Goal: Information Seeking & Learning: Learn about a topic

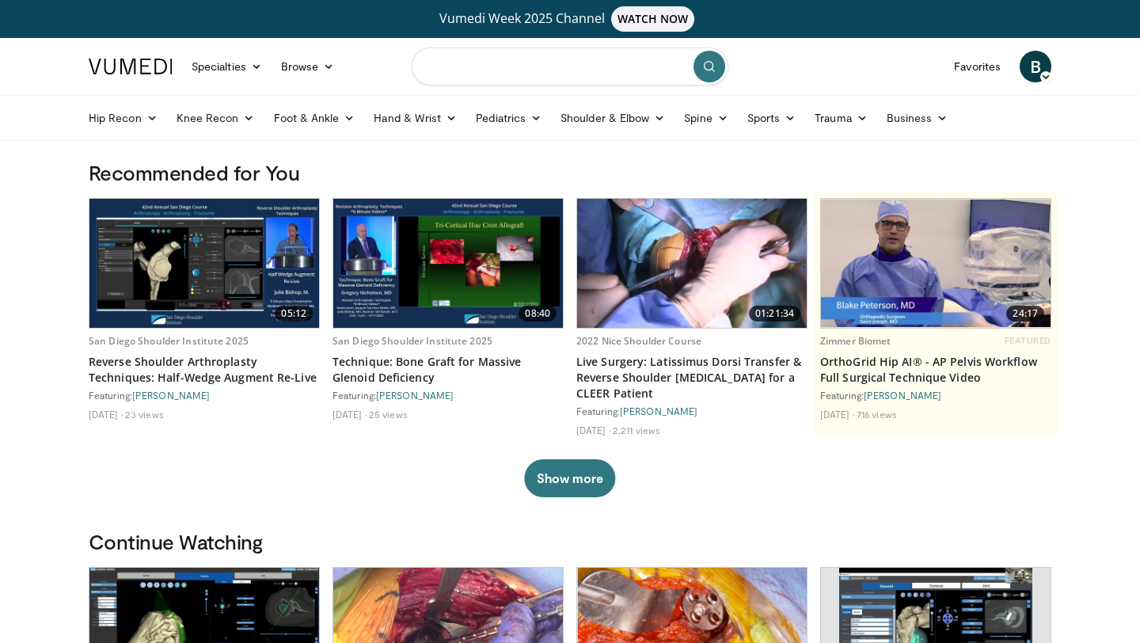
click at [513, 81] on input "Search topics, interventions" at bounding box center [570, 67] width 317 height 38
type input "**********"
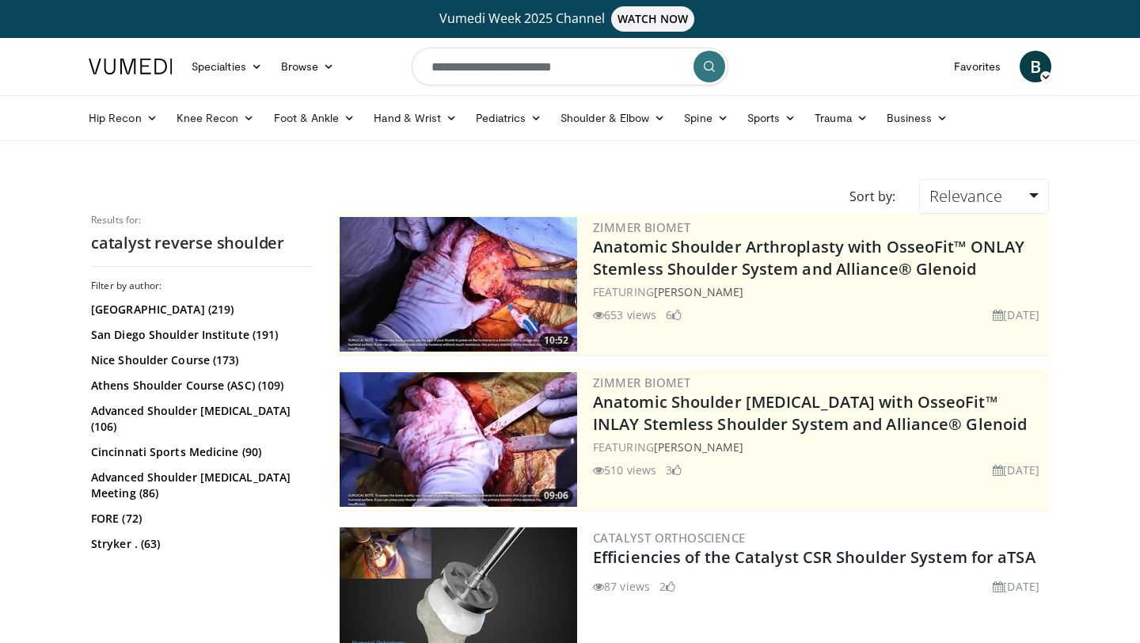
click at [474, 70] on input "**********" at bounding box center [570, 67] width 317 height 38
type input "**********"
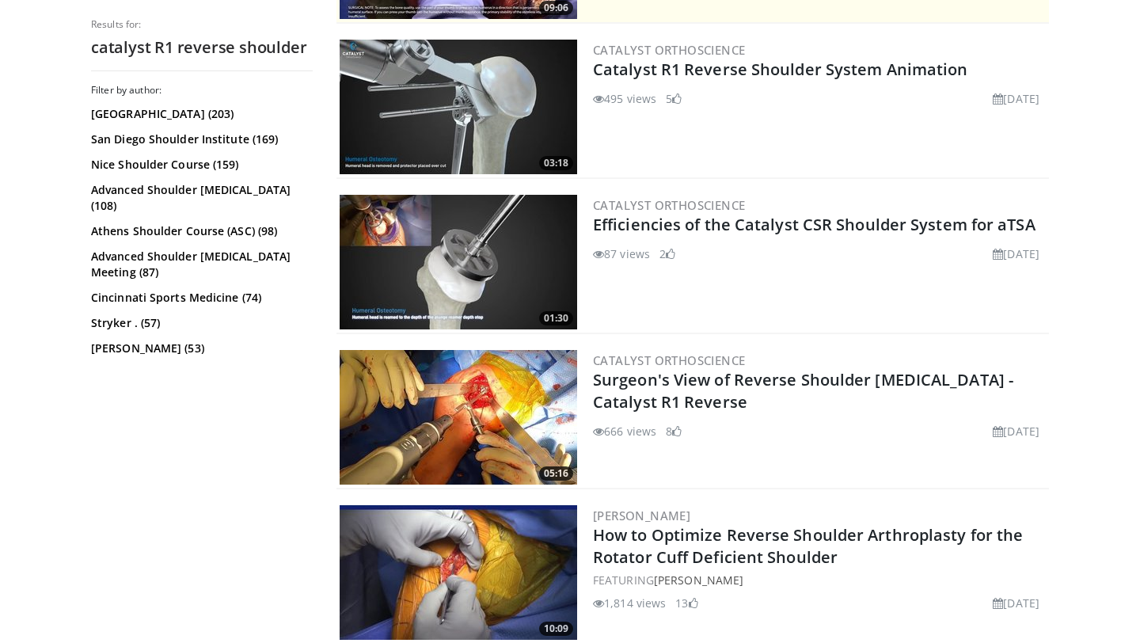
scroll to position [489, 0]
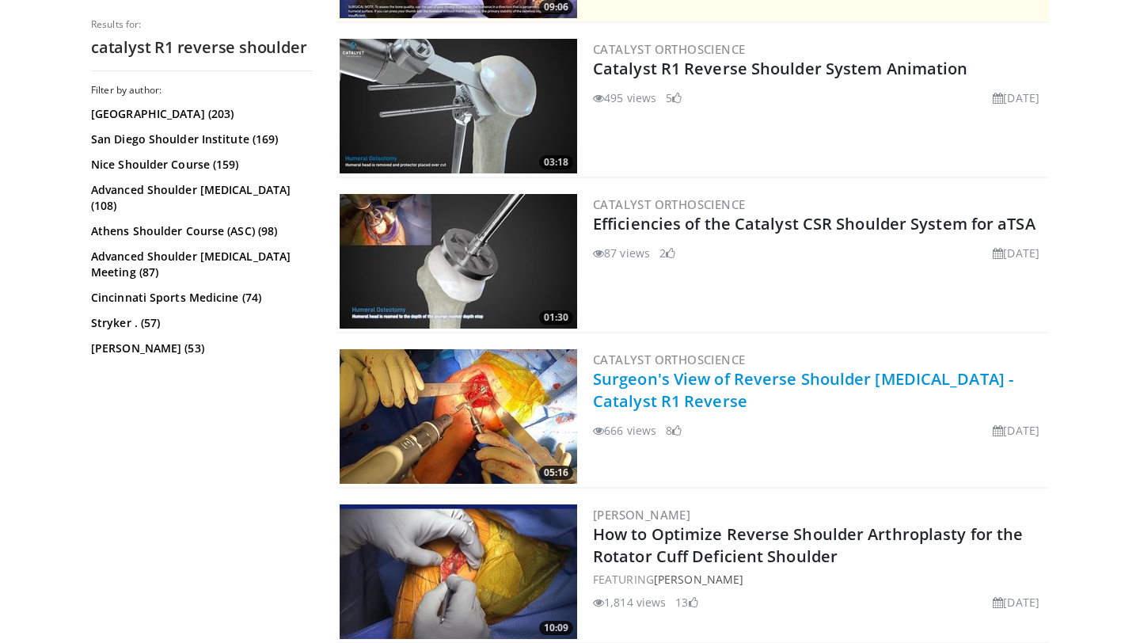
click at [635, 402] on link "Surgeon's View of Reverse Shoulder [MEDICAL_DATA] - Catalyst R1 Reverse" at bounding box center [803, 390] width 420 height 44
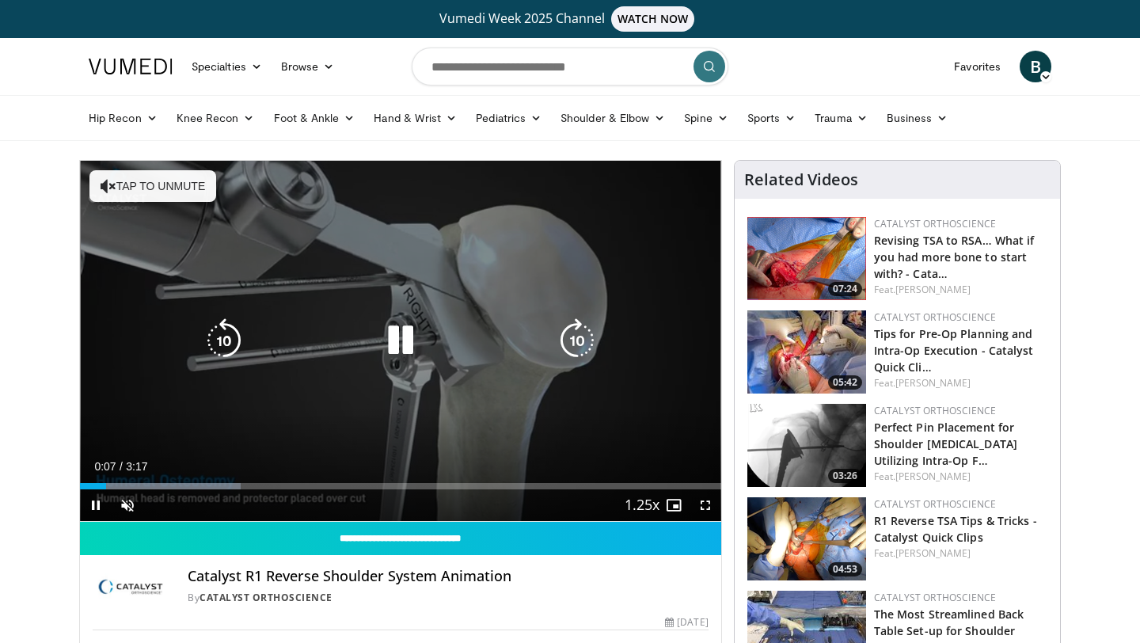
click at [122, 192] on button "Tap to unmute" at bounding box center [152, 186] width 127 height 32
click at [395, 340] on icon "Video Player" at bounding box center [401, 340] width 44 height 44
click at [389, 344] on icon "Video Player" at bounding box center [401, 340] width 44 height 44
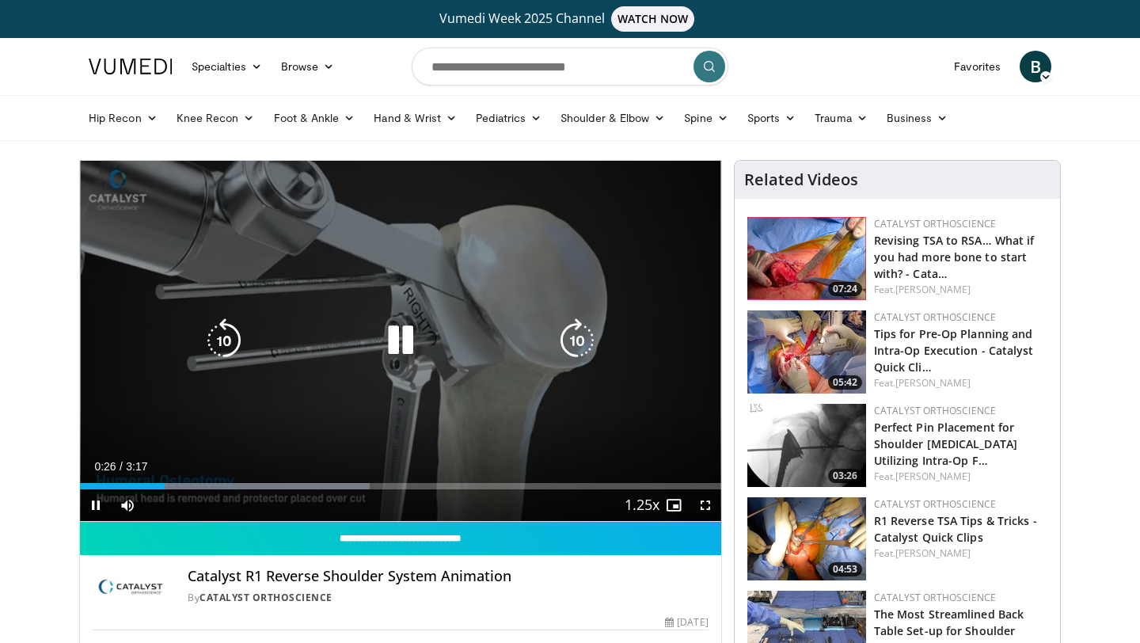
click at [319, 428] on div "10 seconds Tap to unmute" at bounding box center [400, 341] width 641 height 360
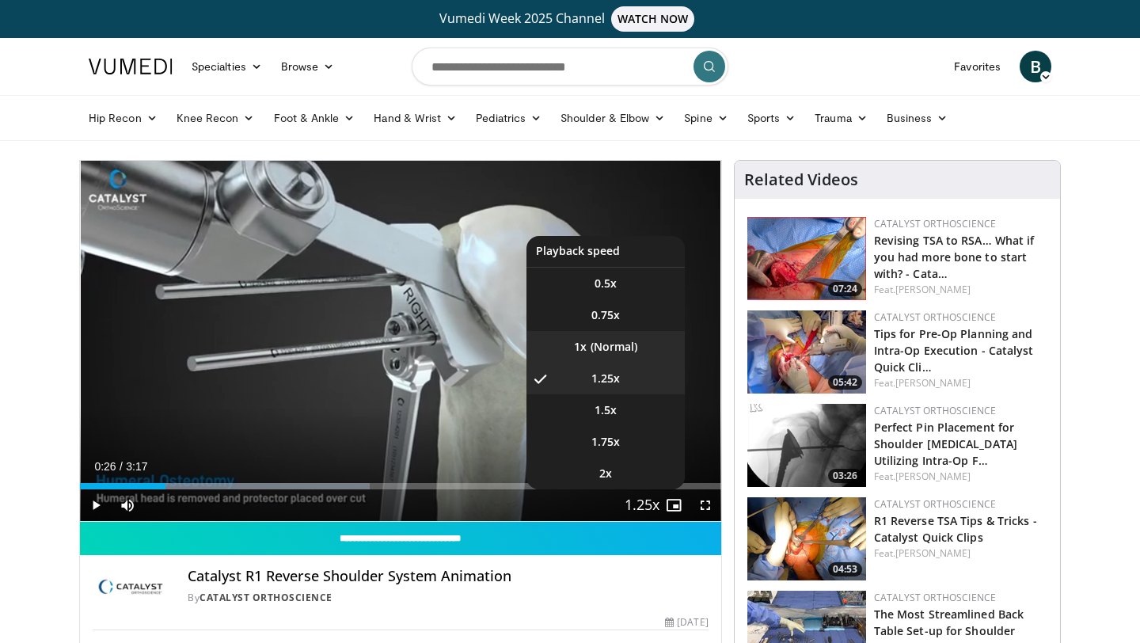
click at [610, 356] on li "1x" at bounding box center [606, 347] width 158 height 32
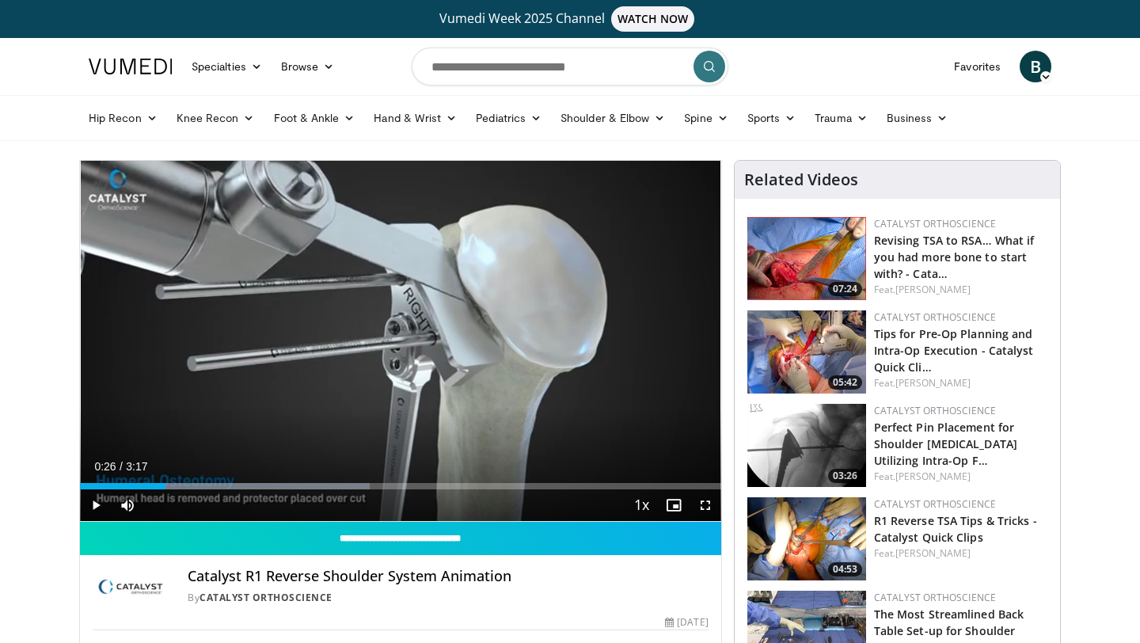
click at [93, 507] on span "Video Player" at bounding box center [96, 505] width 32 height 32
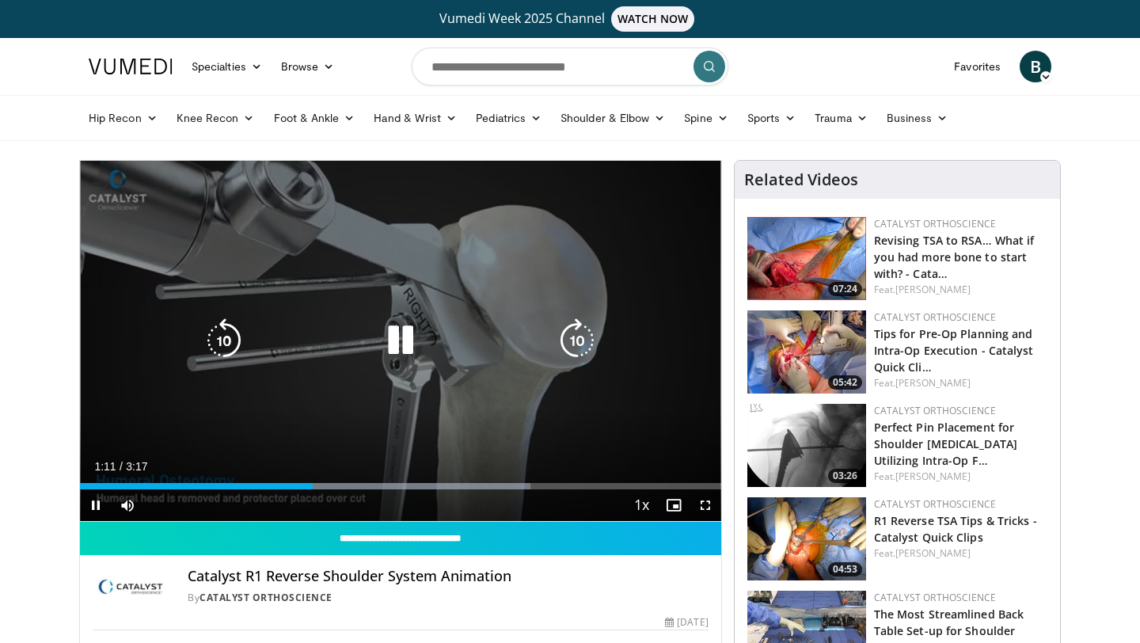
click at [326, 375] on div "10 seconds Tap to unmute" at bounding box center [400, 341] width 641 height 360
click at [310, 421] on div "10 seconds Tap to unmute" at bounding box center [400, 341] width 641 height 360
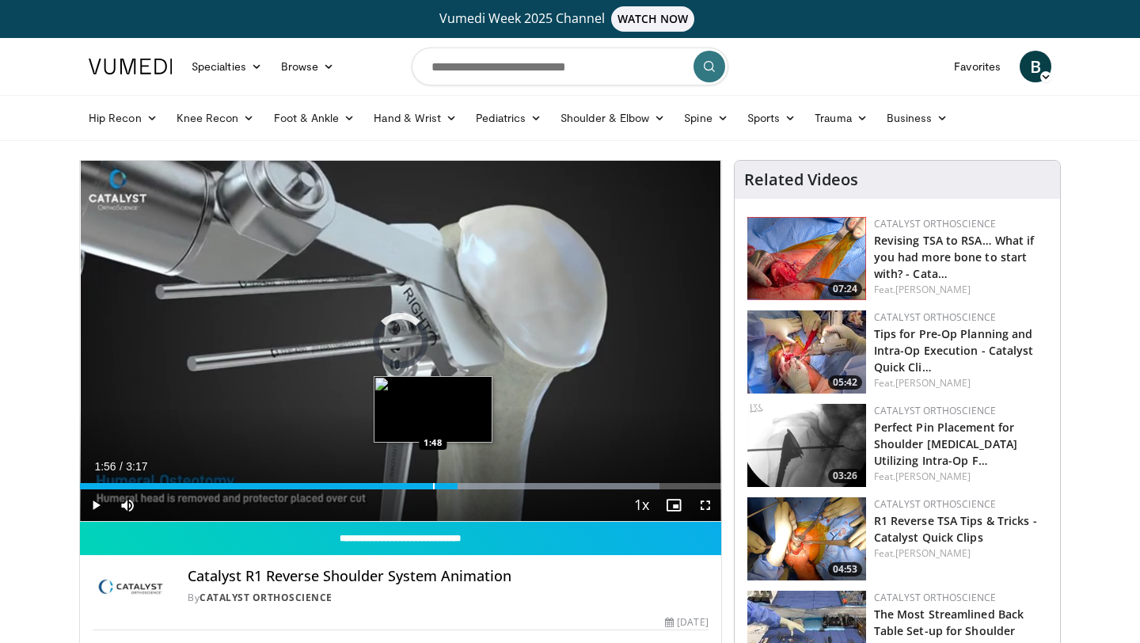
click at [433, 488] on div "Progress Bar" at bounding box center [434, 486] width 2 height 6
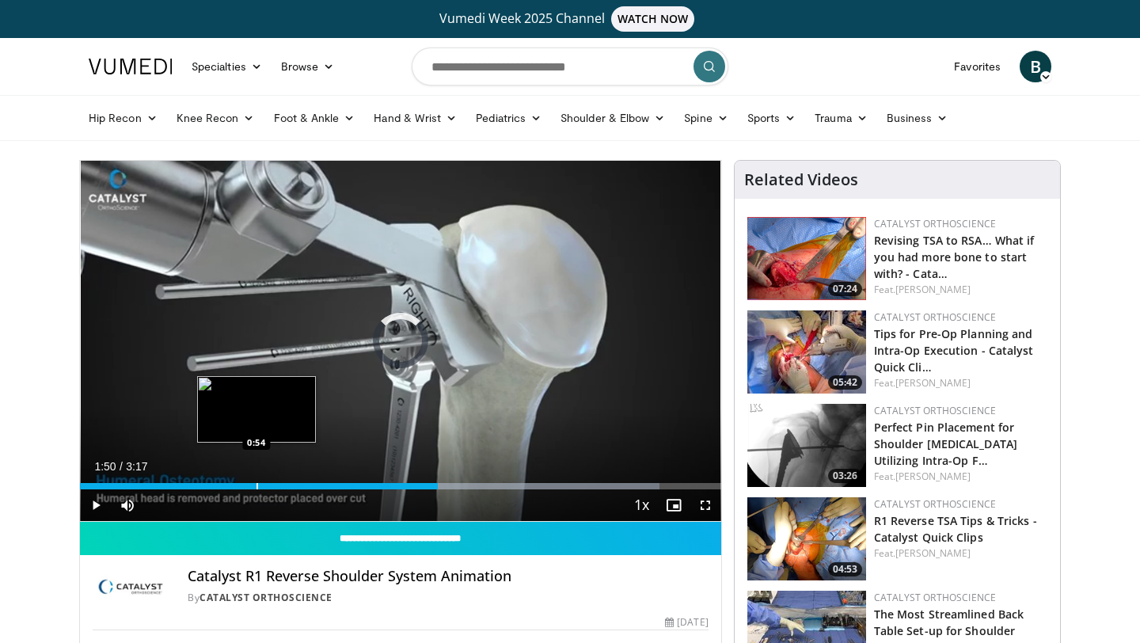
click at [256, 486] on div "Loaded : 90.38% 0:54 0:54" at bounding box center [400, 486] width 641 height 6
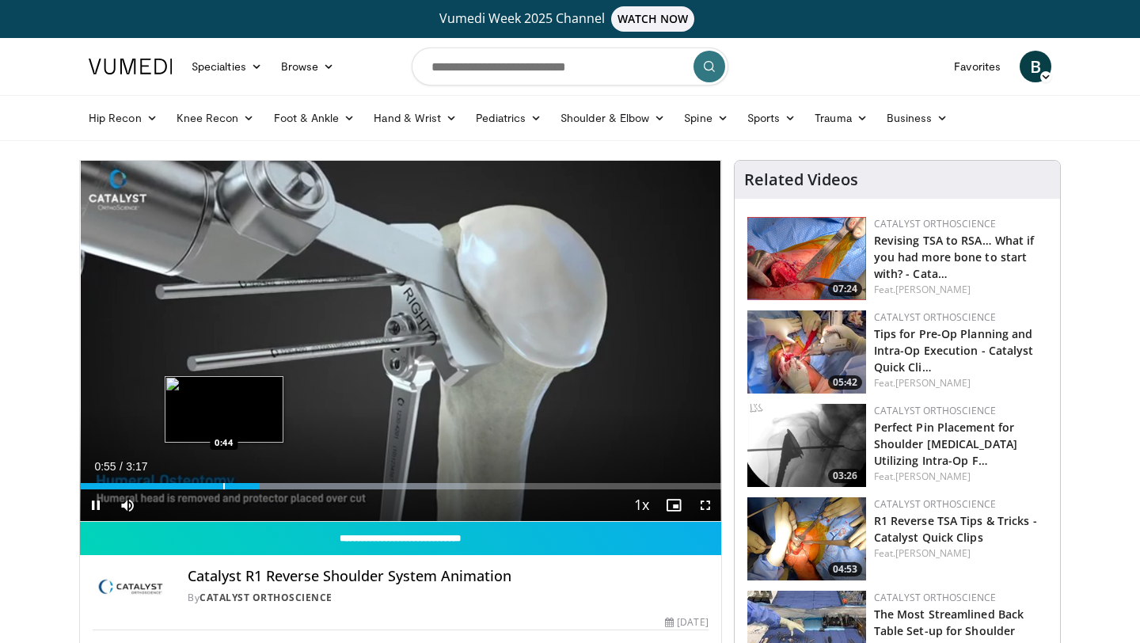
click at [223, 486] on div "Progress Bar" at bounding box center [224, 486] width 2 height 6
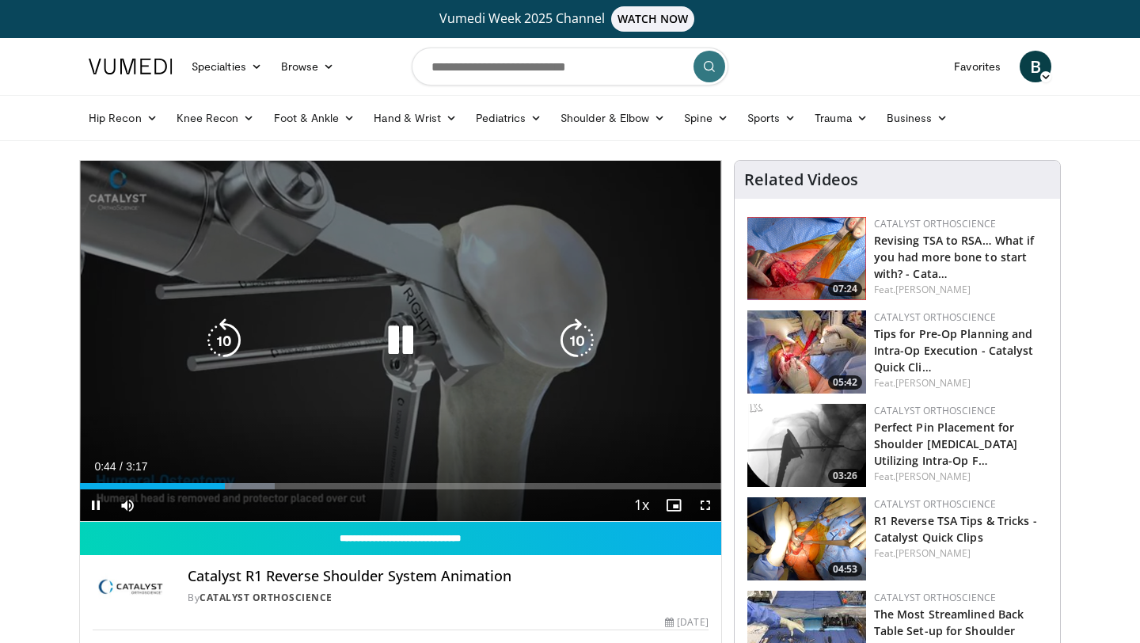
click at [227, 394] on div "10 seconds Tap to unmute" at bounding box center [400, 341] width 641 height 360
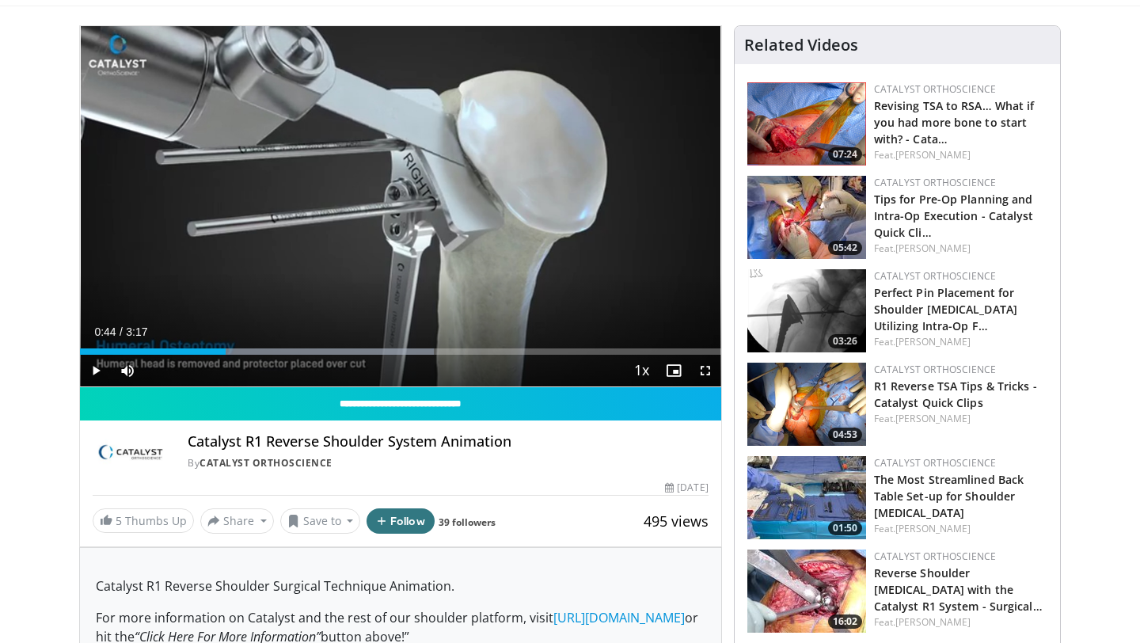
scroll to position [138, 0]
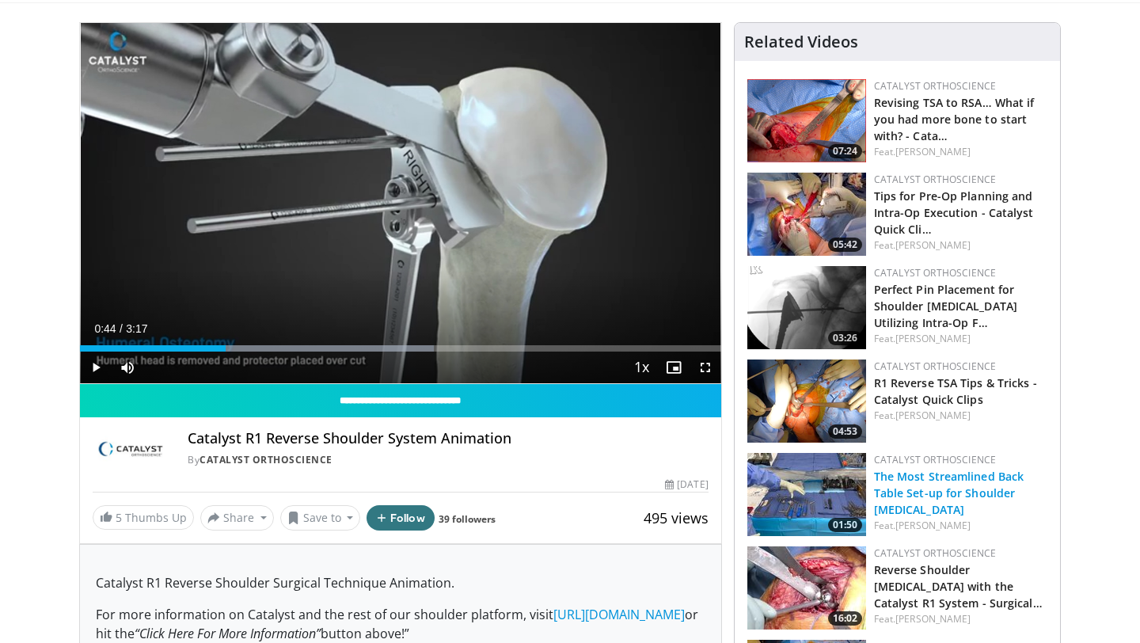
click at [993, 493] on link "The Most Streamlined Back Table Set-up for Shoulder [MEDICAL_DATA]" at bounding box center [949, 493] width 150 height 48
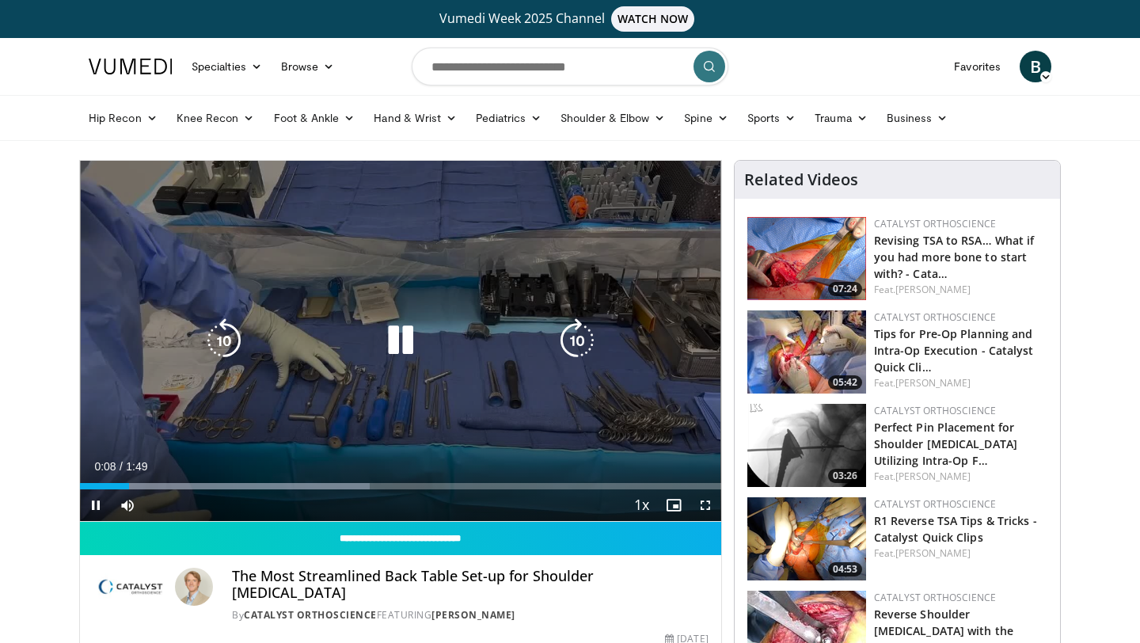
click at [367, 455] on div "10 seconds Tap to unmute" at bounding box center [400, 341] width 641 height 360
click at [382, 340] on icon "Video Player" at bounding box center [401, 340] width 44 height 44
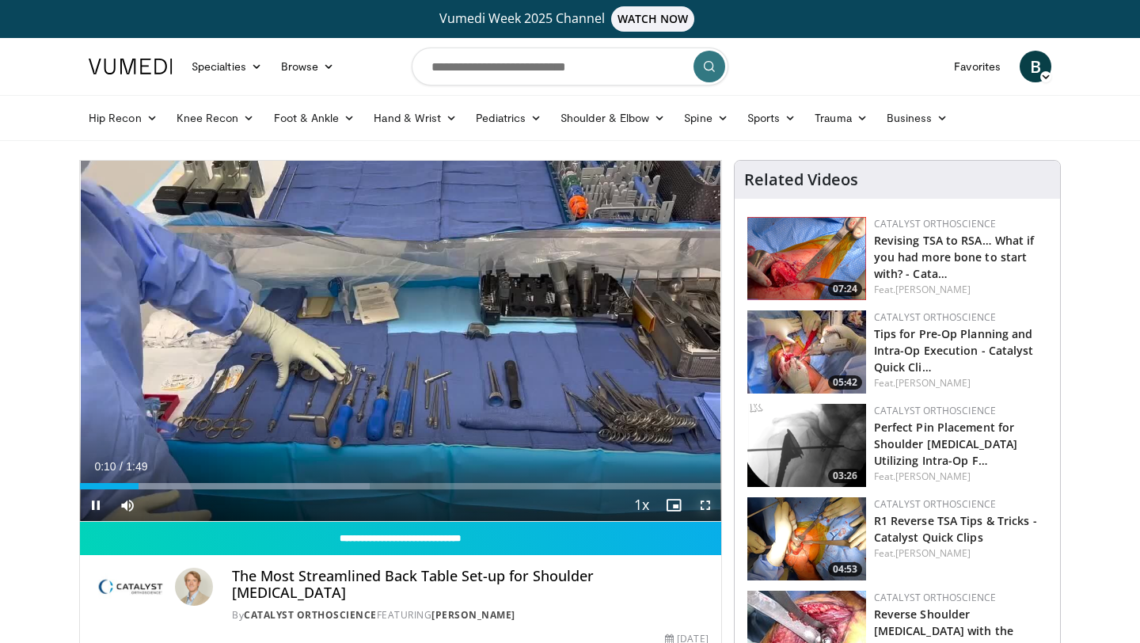
click at [702, 504] on span "Video Player" at bounding box center [706, 505] width 32 height 32
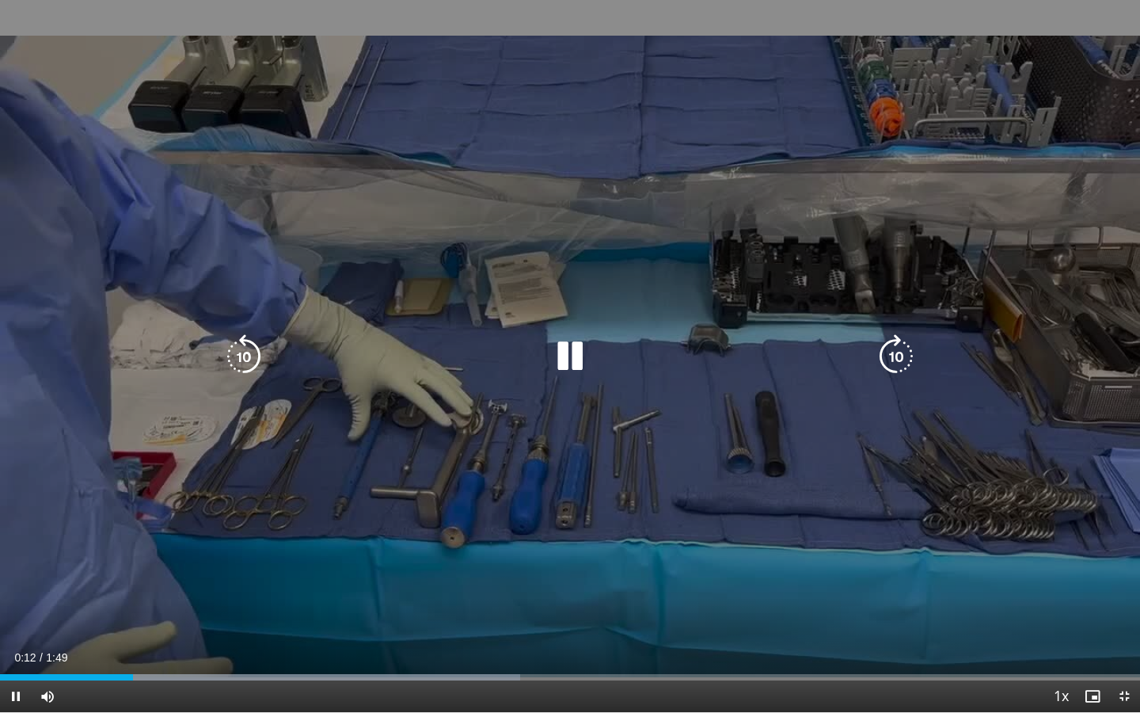
click at [885, 364] on icon "Video Player" at bounding box center [896, 356] width 44 height 44
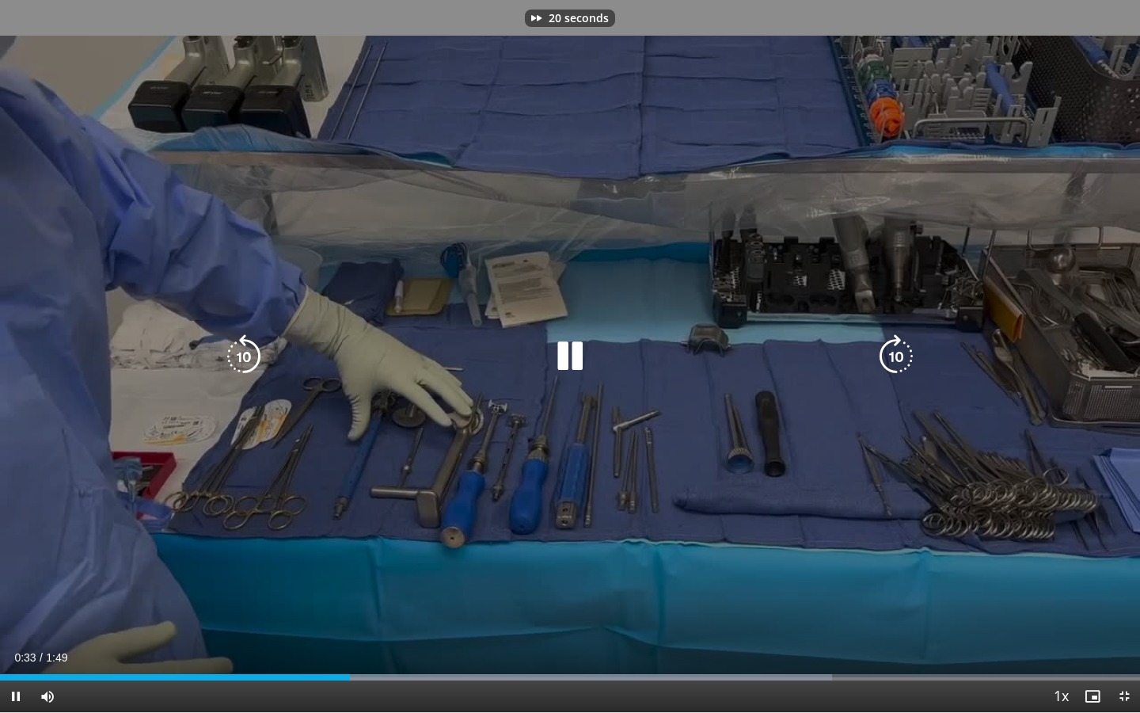
click at [885, 364] on icon "Video Player" at bounding box center [896, 356] width 44 height 44
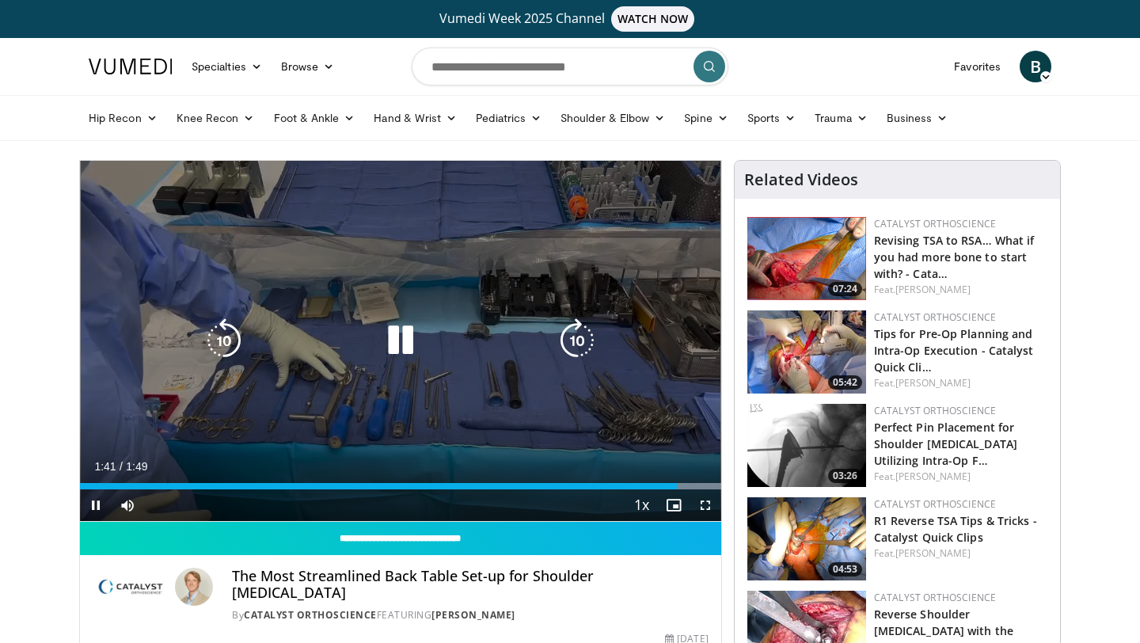
click at [405, 337] on icon "Video Player" at bounding box center [401, 340] width 44 height 44
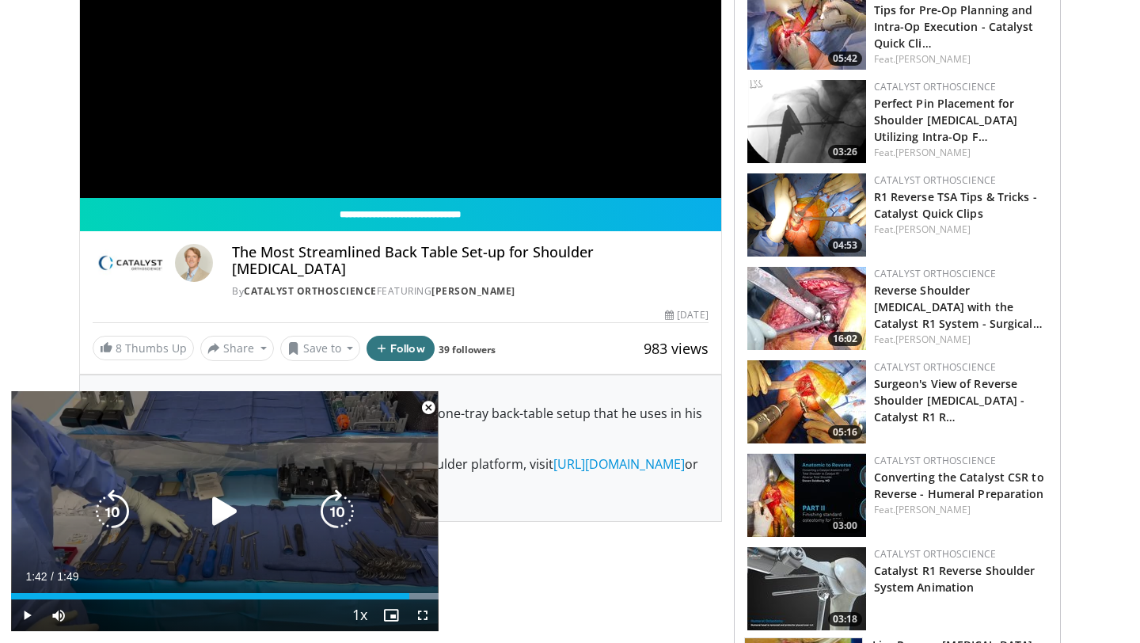
scroll to position [325, 0]
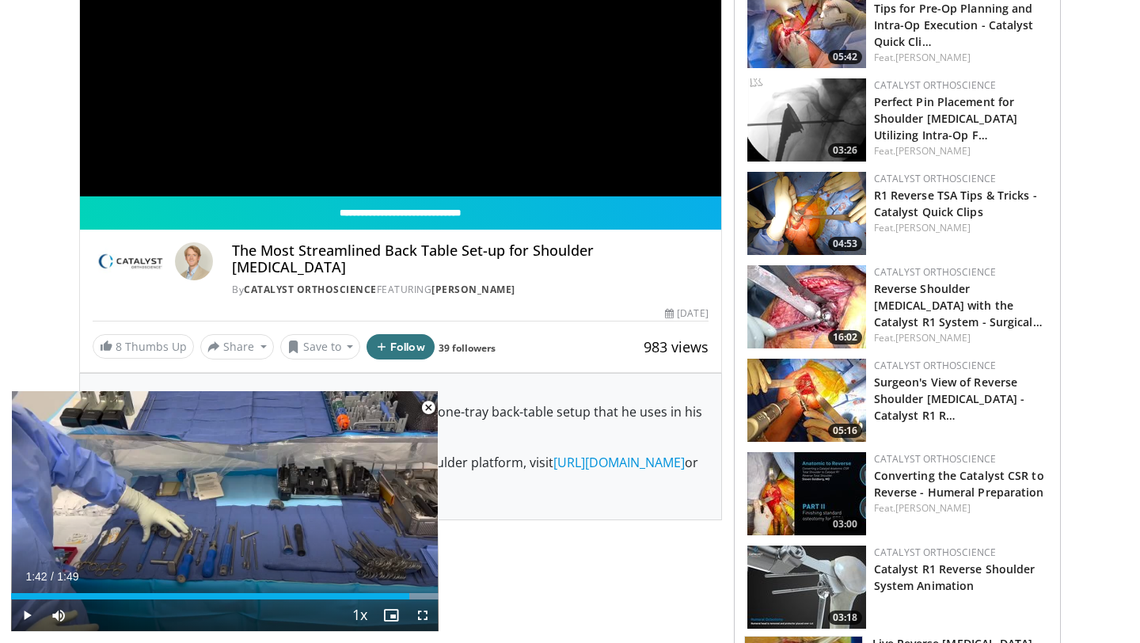
click at [422, 407] on span "Video Player" at bounding box center [429, 408] width 32 height 32
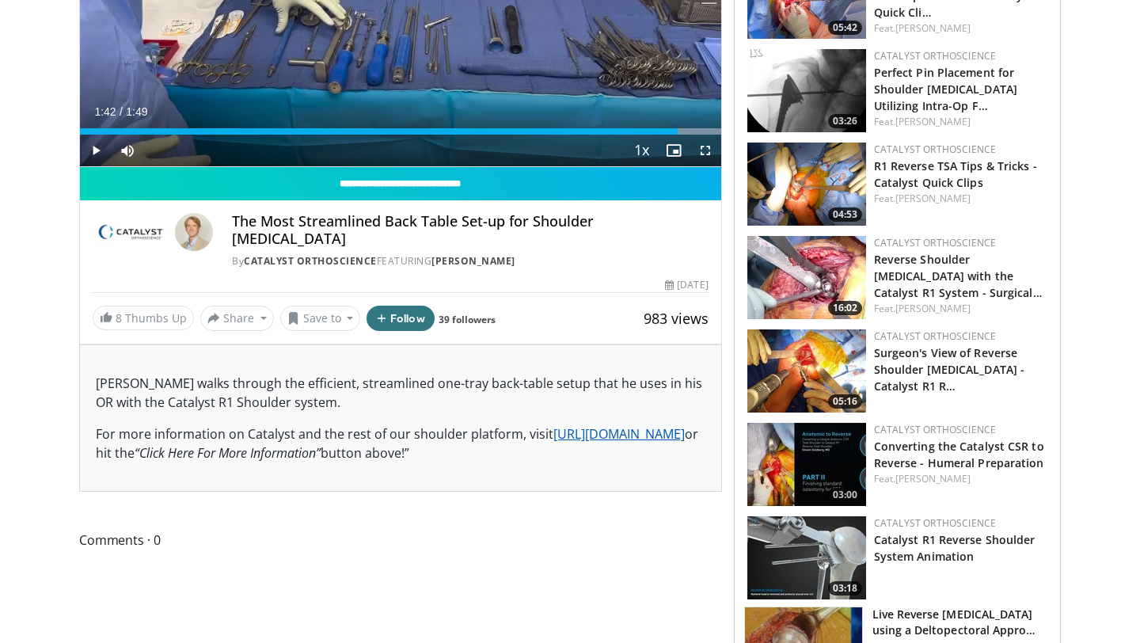
scroll to position [356, 0]
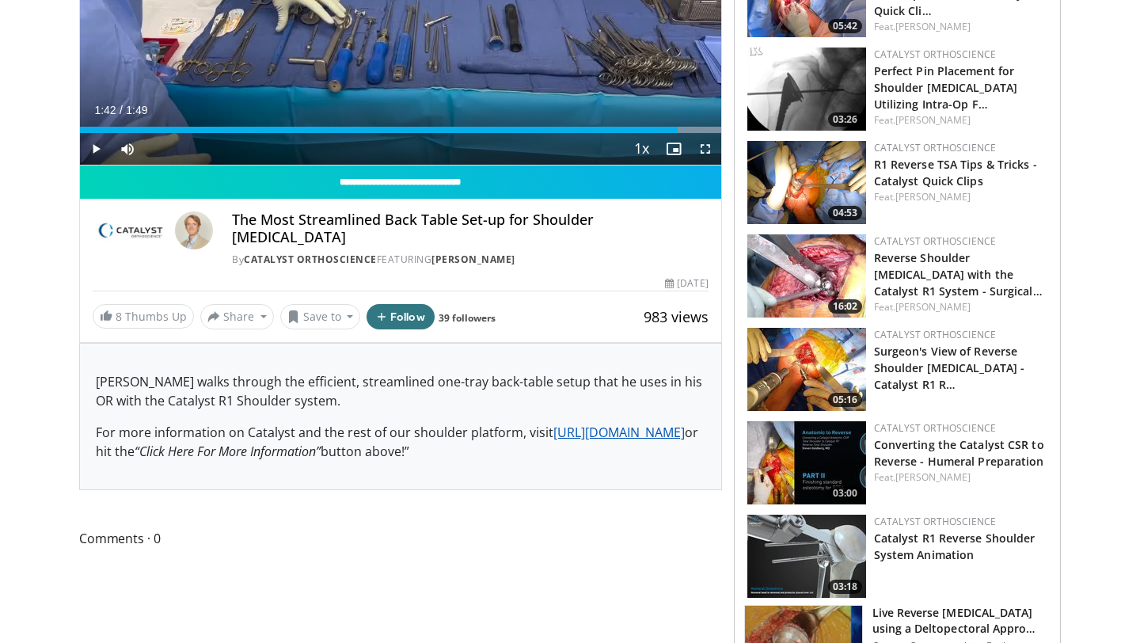
click at [554, 434] on link "[URL][DOMAIN_NAME]" at bounding box center [619, 432] width 131 height 17
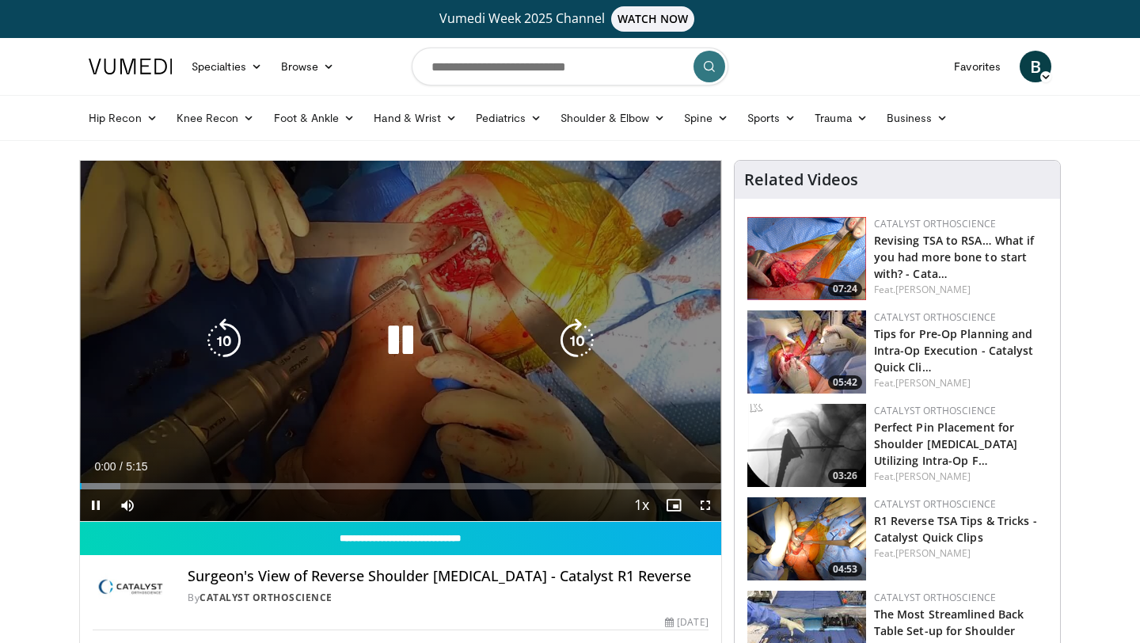
click at [341, 360] on div "10 seconds Tap to unmute" at bounding box center [400, 341] width 641 height 360
click at [389, 333] on icon "Video Player" at bounding box center [401, 340] width 44 height 44
click at [401, 341] on icon "Video Player" at bounding box center [401, 340] width 44 height 44
click at [369, 349] on div "Video Player" at bounding box center [400, 341] width 385 height 32
click at [384, 347] on icon "Video Player" at bounding box center [401, 340] width 44 height 44
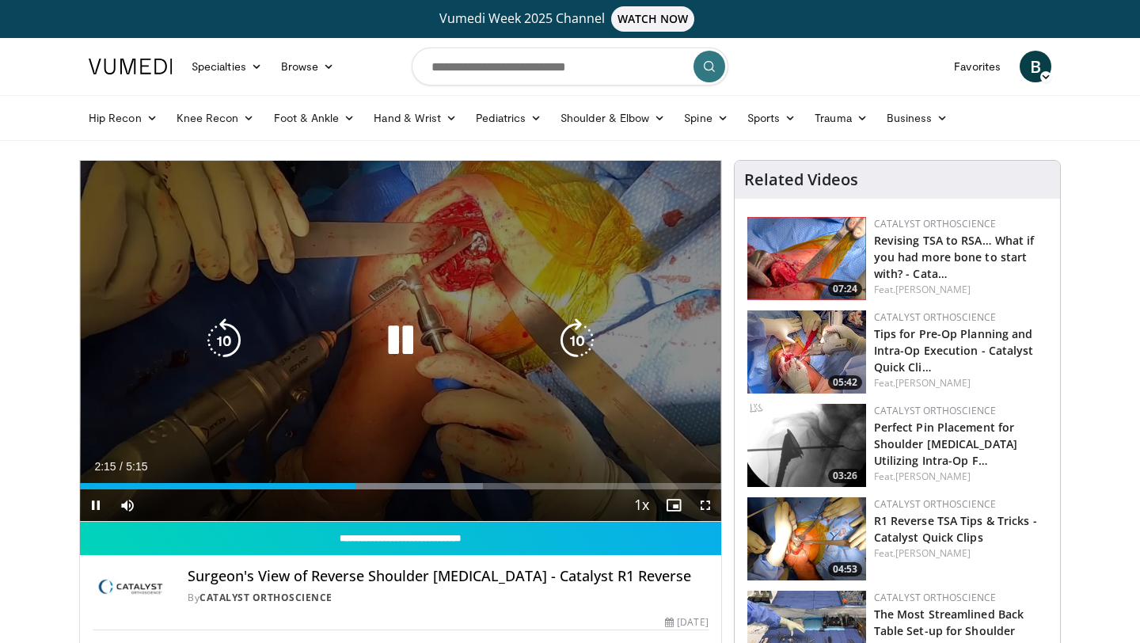
click at [420, 346] on icon "Video Player" at bounding box center [401, 340] width 44 height 44
click at [457, 346] on div "Video Player" at bounding box center [400, 341] width 385 height 32
click at [401, 344] on icon "Video Player" at bounding box center [401, 340] width 44 height 44
click at [376, 348] on div "Video Player" at bounding box center [400, 341] width 385 height 32
click at [397, 348] on icon "Video Player" at bounding box center [401, 340] width 44 height 44
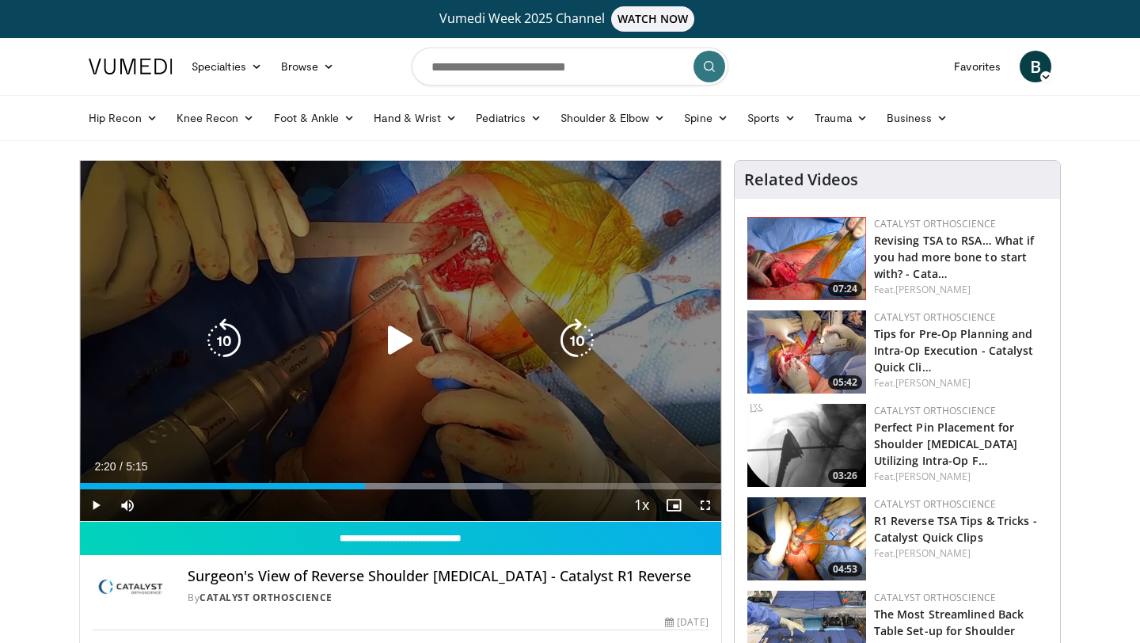
click at [424, 322] on div "10 seconds Tap to unmute" at bounding box center [400, 341] width 641 height 360
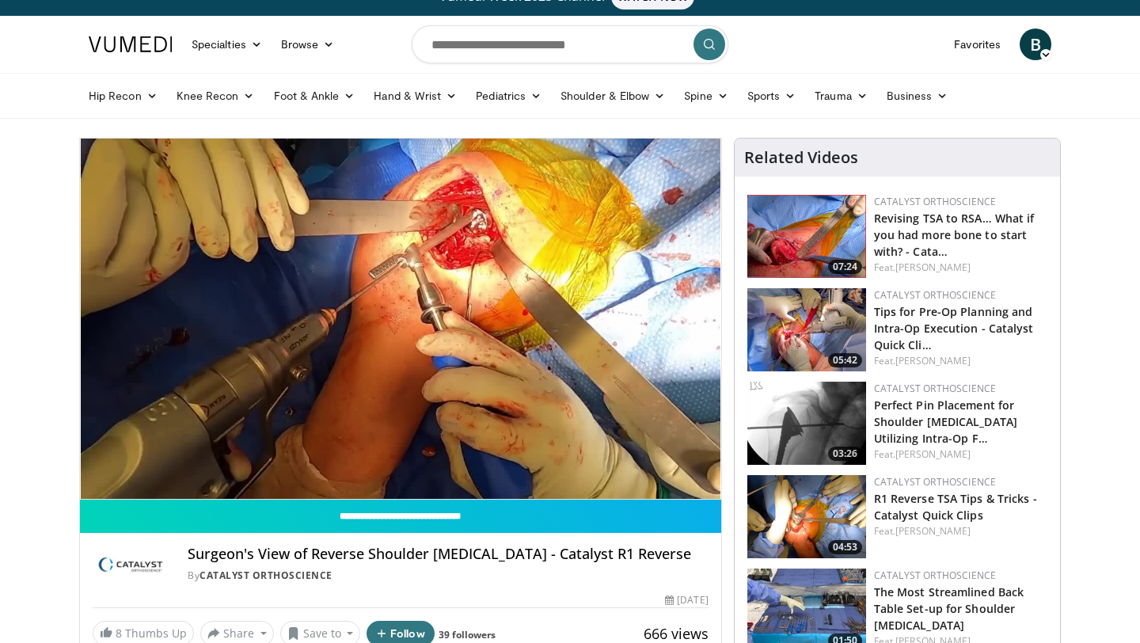
scroll to position [18, 0]
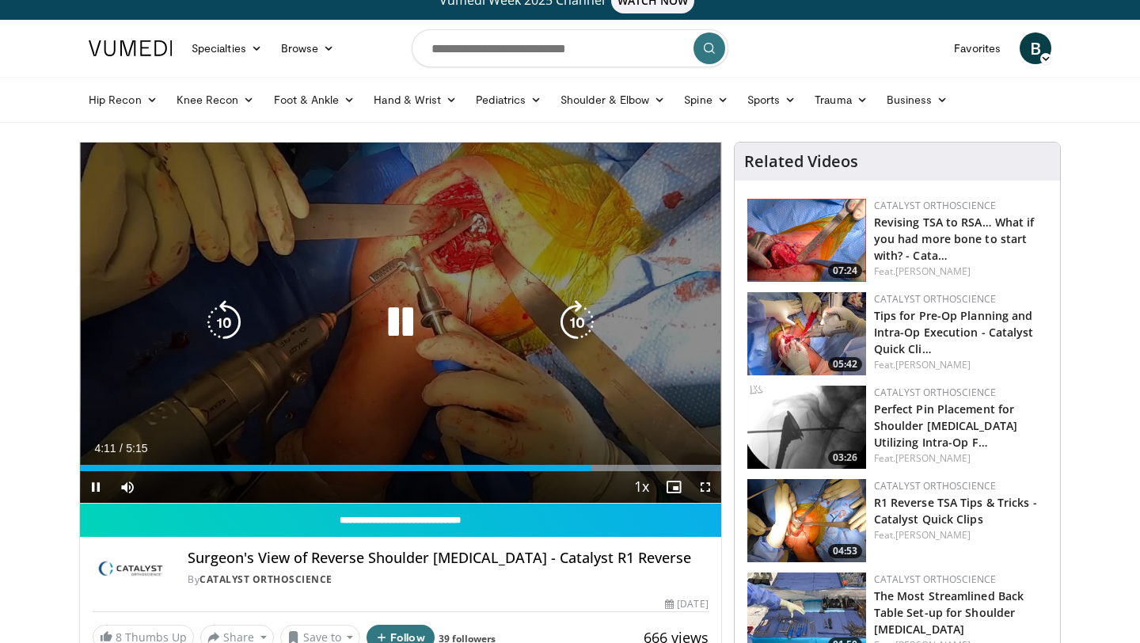
click at [398, 312] on icon "Video Player" at bounding box center [401, 322] width 44 height 44
click at [371, 328] on div "Video Player" at bounding box center [400, 322] width 385 height 32
click at [380, 325] on icon "Video Player" at bounding box center [401, 322] width 44 height 44
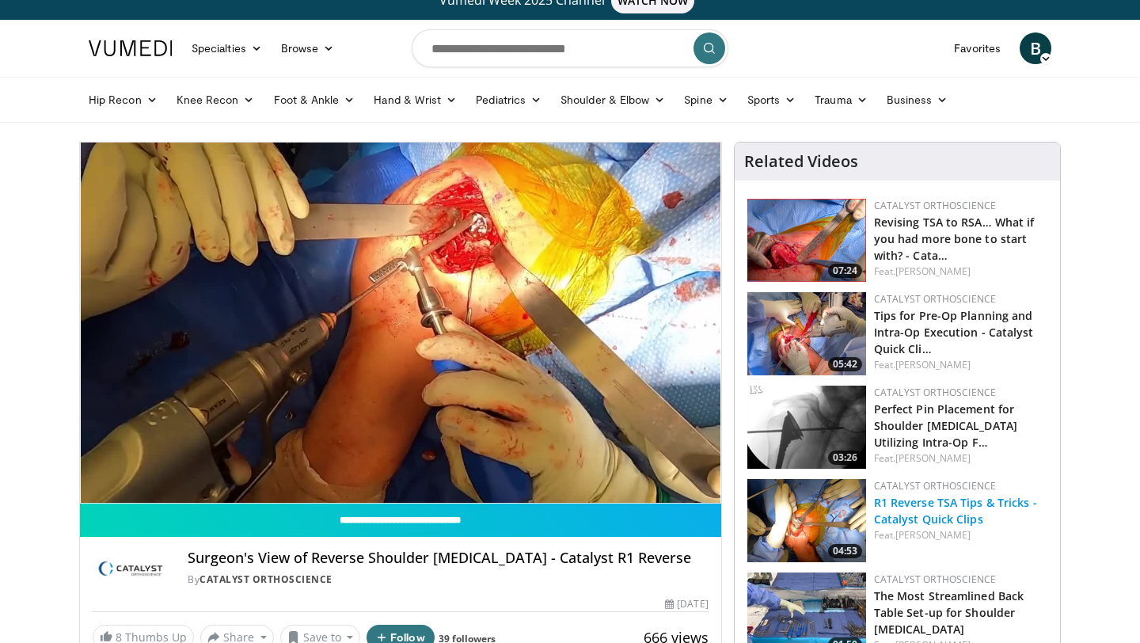
click at [900, 501] on link "R1 Reverse TSA Tips & Tricks - Catalyst Quick Clips" at bounding box center [955, 511] width 163 height 32
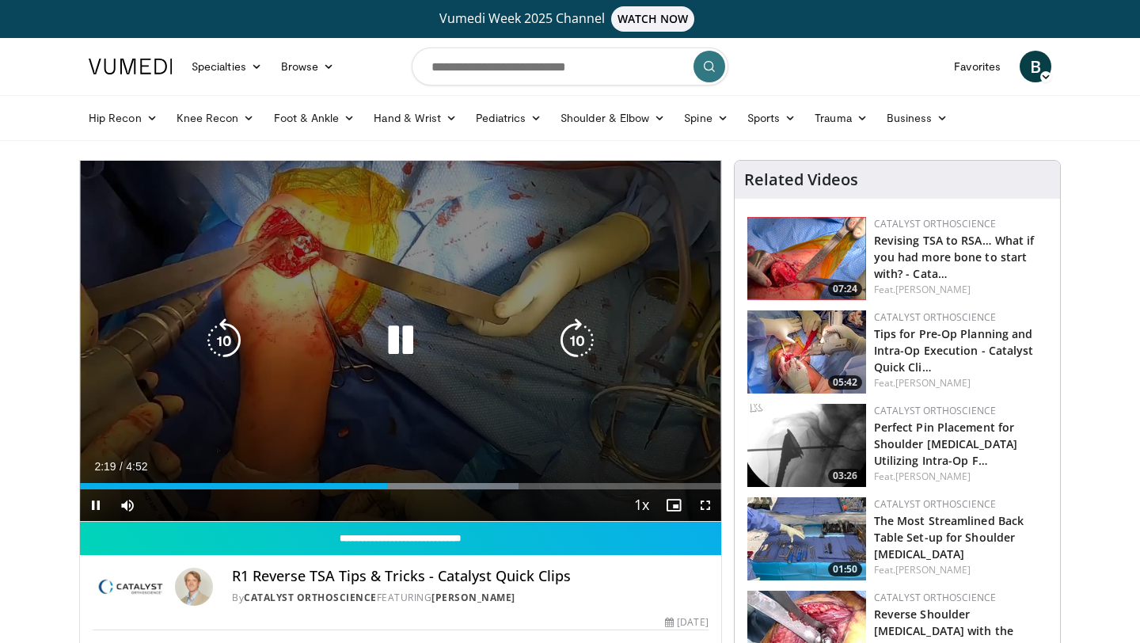
click at [388, 348] on icon "Video Player" at bounding box center [401, 340] width 44 height 44
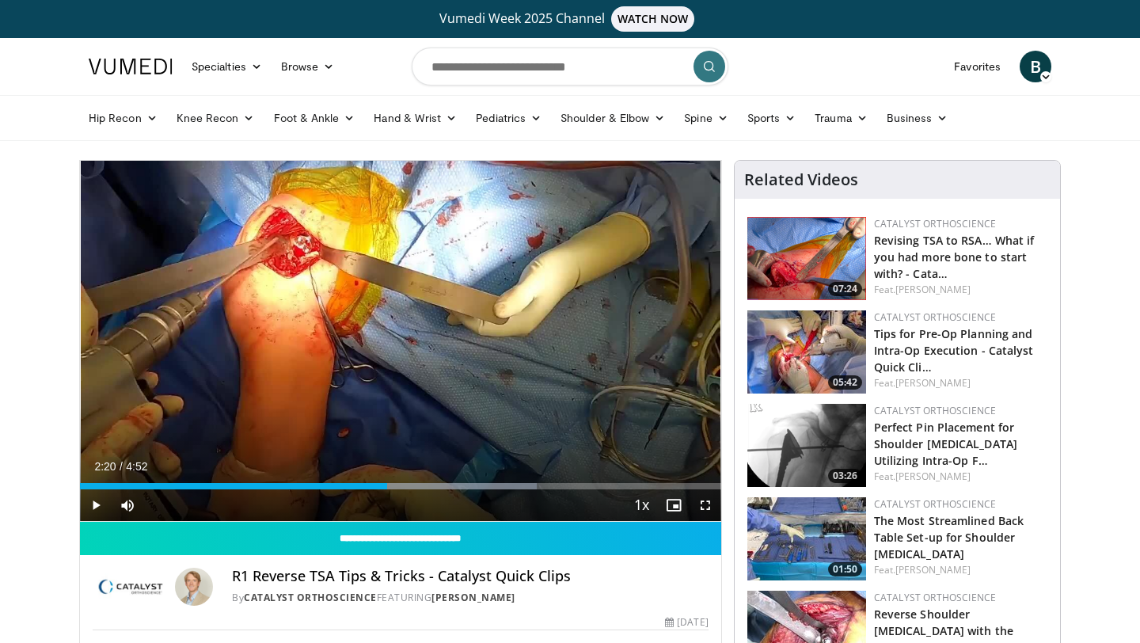
click at [388, 348] on div "10 seconds Tap to unmute" at bounding box center [400, 341] width 641 height 360
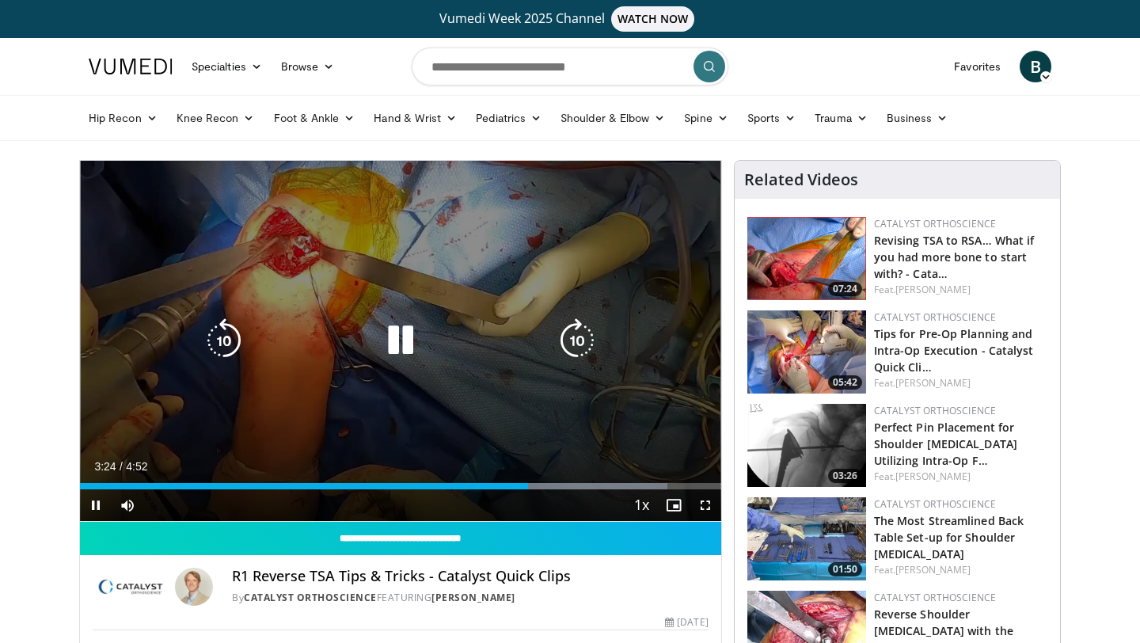
click at [396, 354] on icon "Video Player" at bounding box center [401, 340] width 44 height 44
click at [399, 337] on icon "Video Player" at bounding box center [401, 340] width 44 height 44
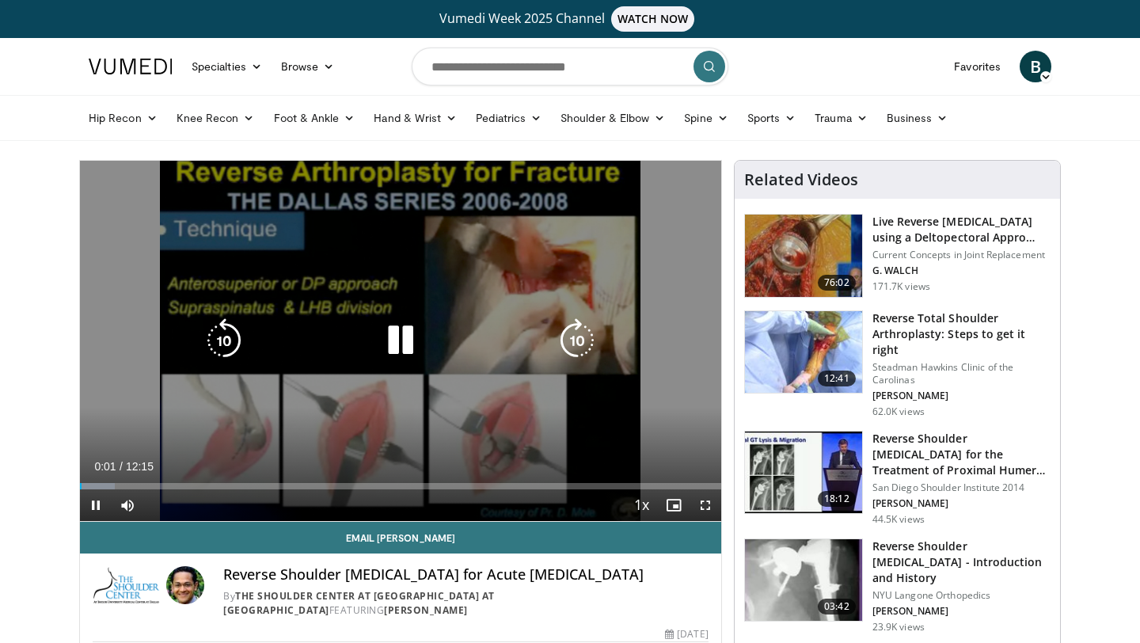
click at [398, 337] on icon "Video Player" at bounding box center [401, 340] width 44 height 44
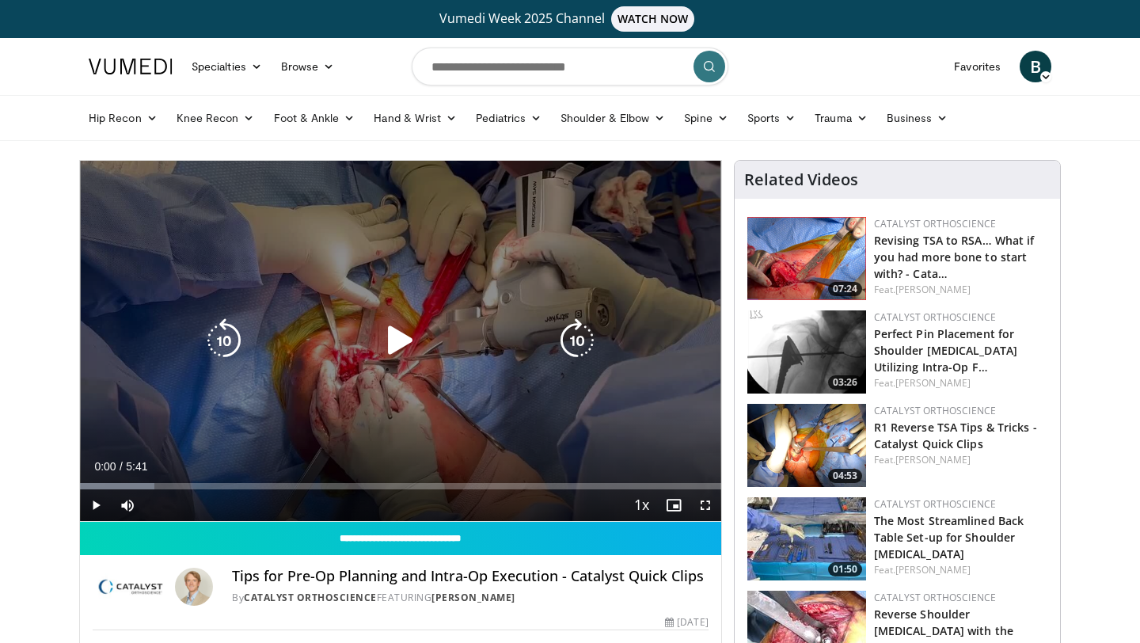
click at [405, 329] on icon "Video Player" at bounding box center [401, 340] width 44 height 44
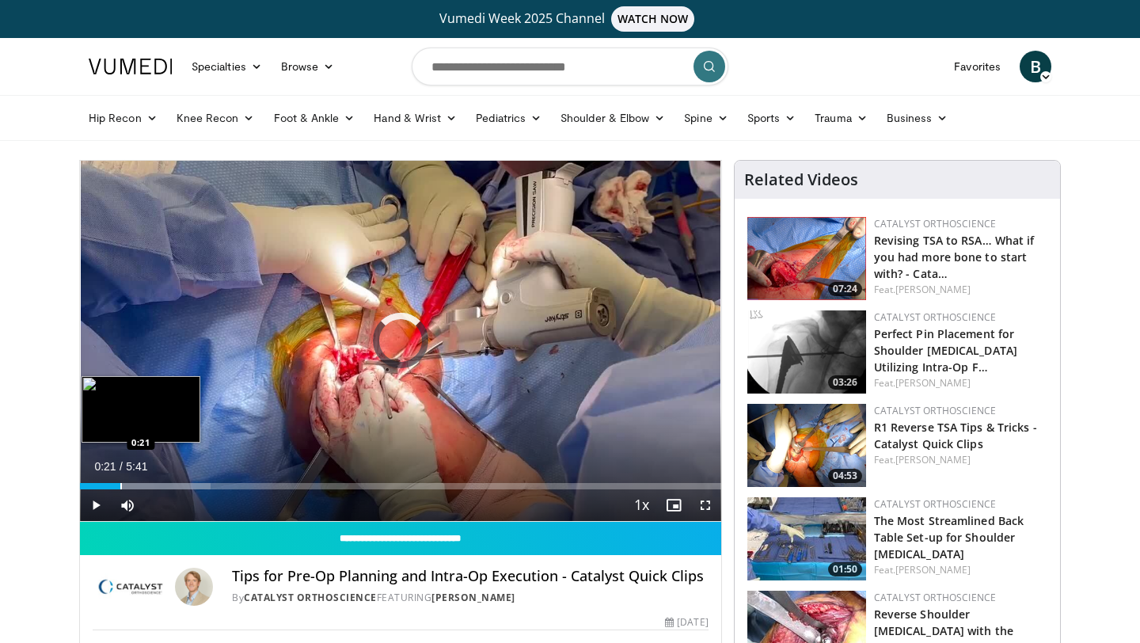
click at [120, 487] on div "Progress Bar" at bounding box center [121, 486] width 2 height 6
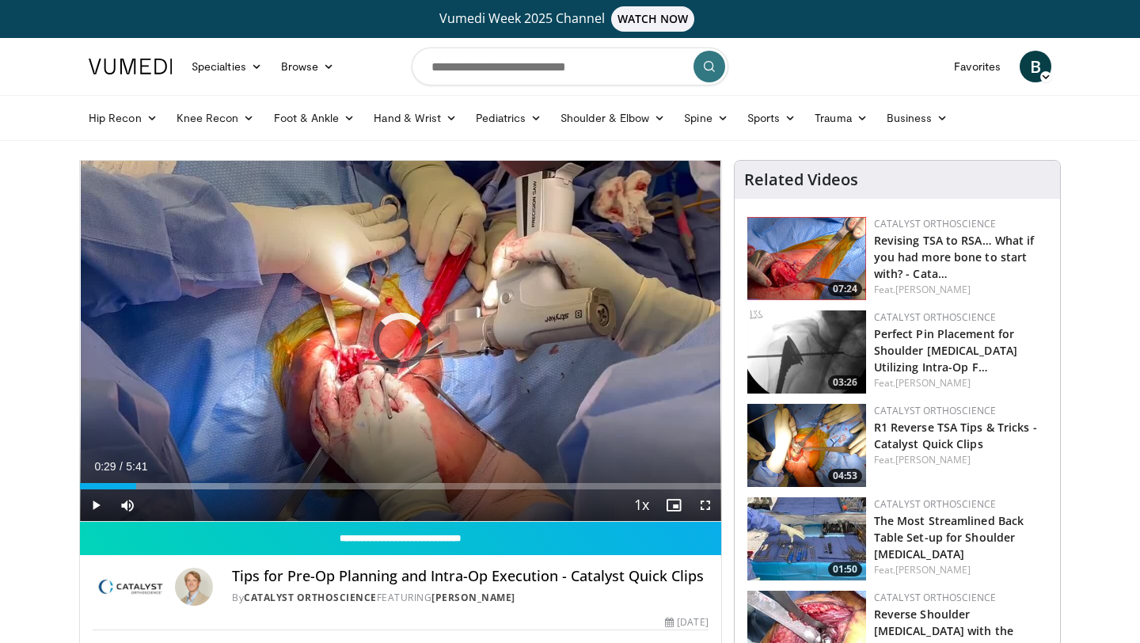
click at [136, 484] on div "Progress Bar" at bounding box center [137, 486] width 2 height 6
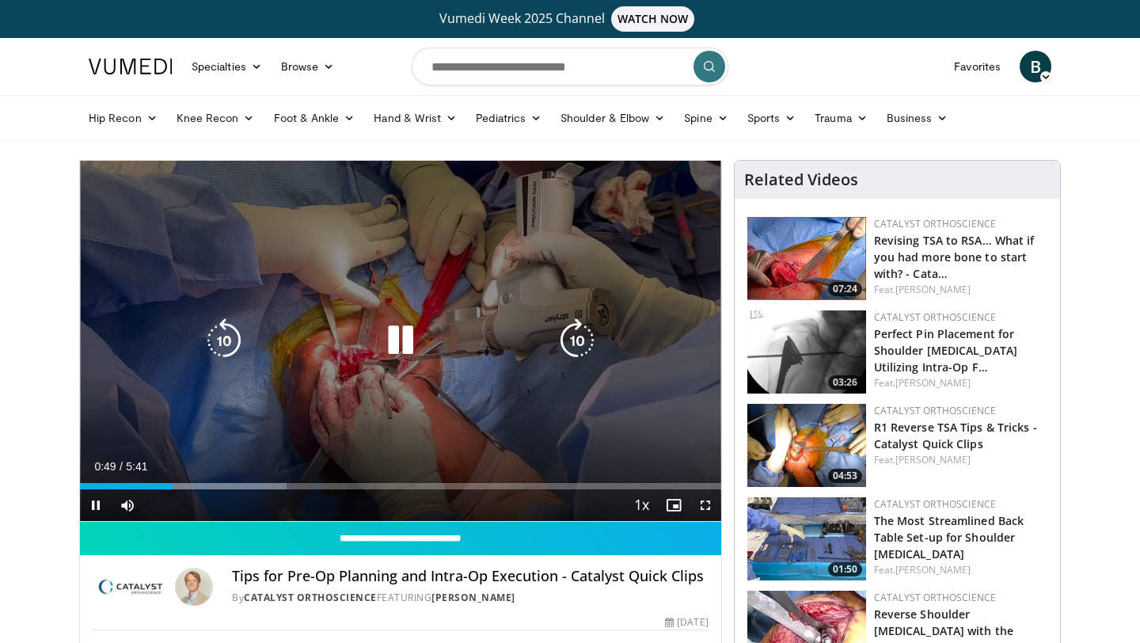
click at [394, 338] on icon "Video Player" at bounding box center [401, 340] width 44 height 44
click at [393, 330] on icon "Video Player" at bounding box center [401, 340] width 44 height 44
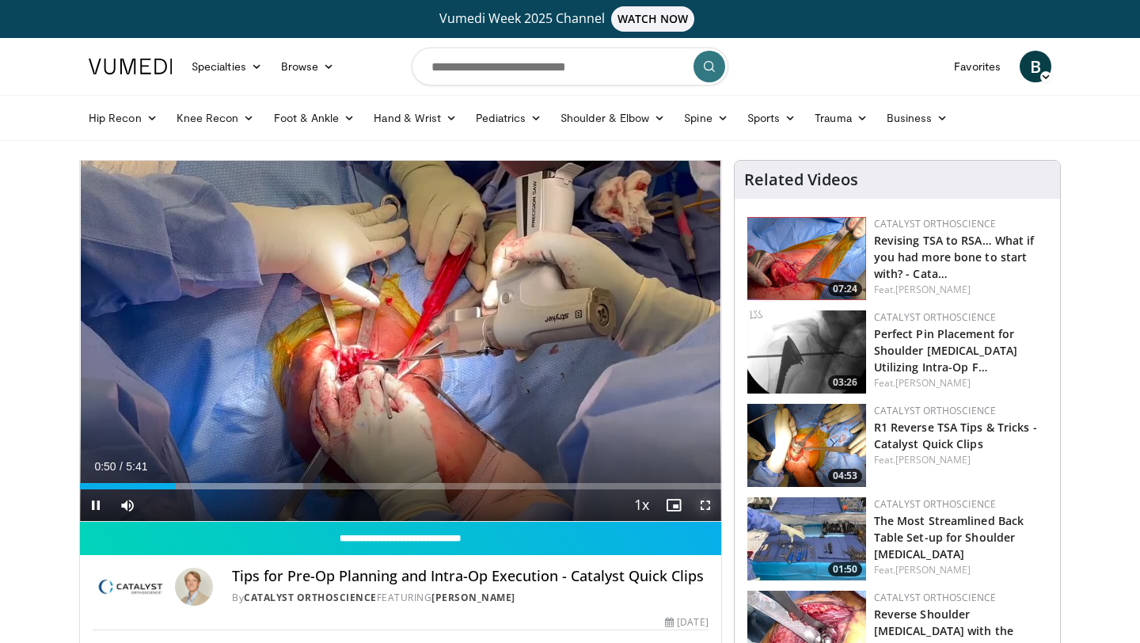
click at [699, 508] on span "Video Player" at bounding box center [706, 505] width 32 height 32
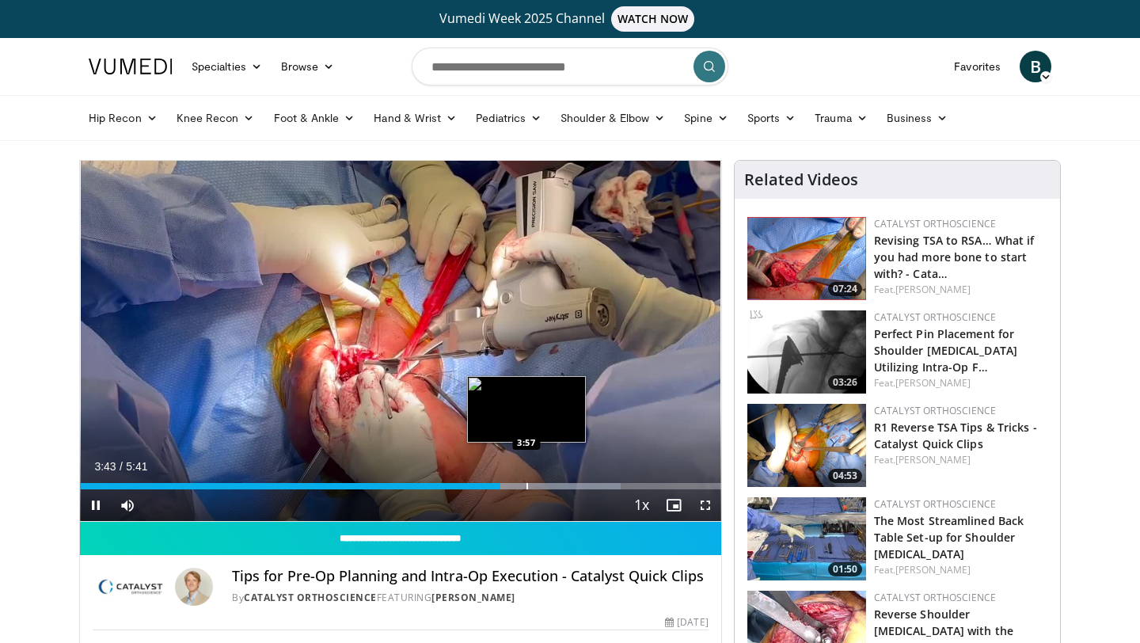
click at [527, 481] on div "Loaded : 84.33% 3:43 3:57" at bounding box center [400, 481] width 641 height 15
click at [560, 484] on div "Progress Bar" at bounding box center [561, 486] width 2 height 6
click at [536, 485] on div "Progress Bar" at bounding box center [537, 486] width 2 height 6
click at [519, 484] on div "Loaded : 93.05% 3:53 3:53" at bounding box center [400, 486] width 641 height 6
